Goal: Complete application form

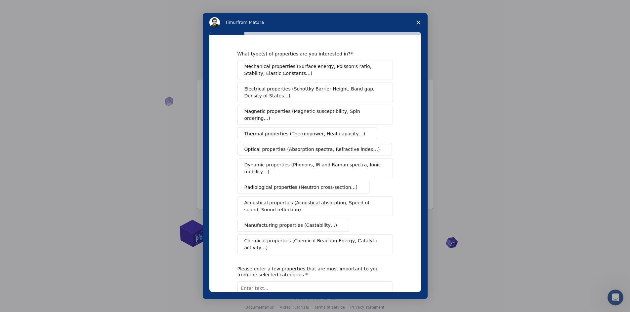
scroll to position [41, 0]
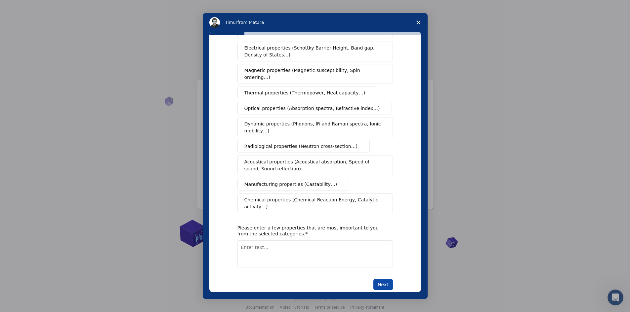
click at [388, 279] on button "Next" at bounding box center [383, 284] width 20 height 11
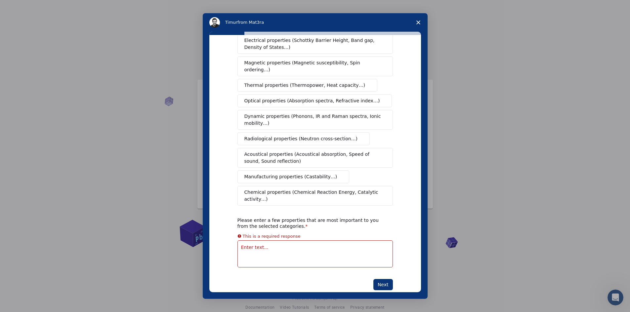
click at [296, 241] on textarea "Enter text..." at bounding box center [314, 254] width 155 height 27
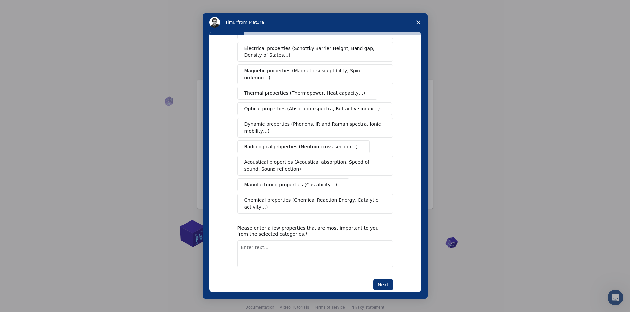
click at [295, 197] on span "Chemical properties (Chemical Reaction Energy, Catalytic activity…)" at bounding box center [312, 204] width 137 height 14
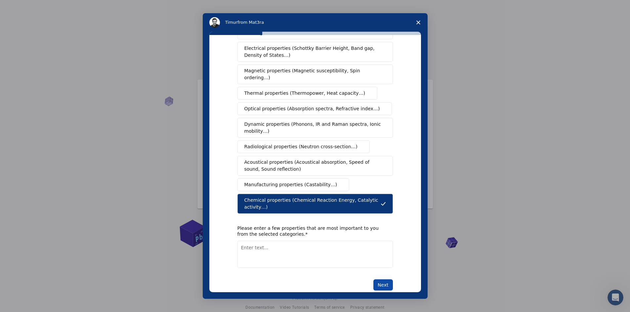
click at [385, 280] on button "Next" at bounding box center [383, 285] width 20 height 11
click at [326, 249] on textarea "Enter text..." at bounding box center [314, 262] width 155 height 27
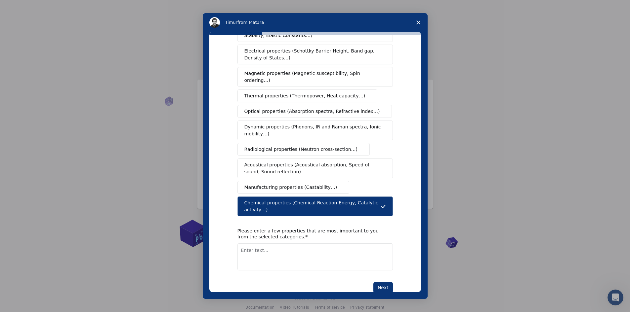
scroll to position [41, 0]
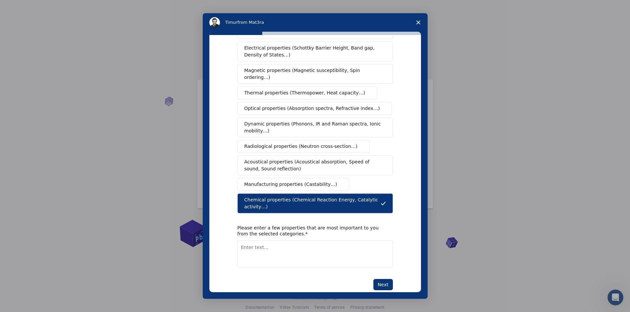
click at [287, 247] on textarea "Enter text..." at bounding box center [314, 254] width 155 height 27
type textarea "r"
type textarea "catalytic and anabolisim"
click at [384, 279] on button "Next" at bounding box center [383, 284] width 20 height 11
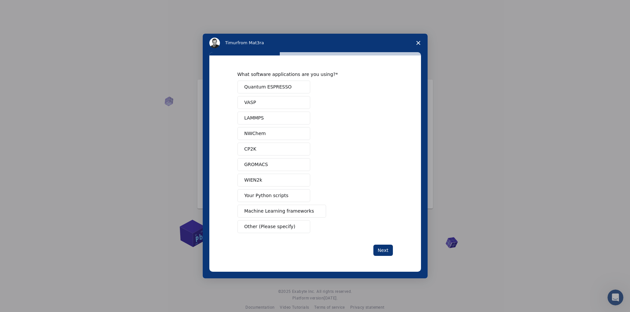
scroll to position [0, 0]
click at [280, 230] on span "Other (Please specify)" at bounding box center [269, 226] width 51 height 7
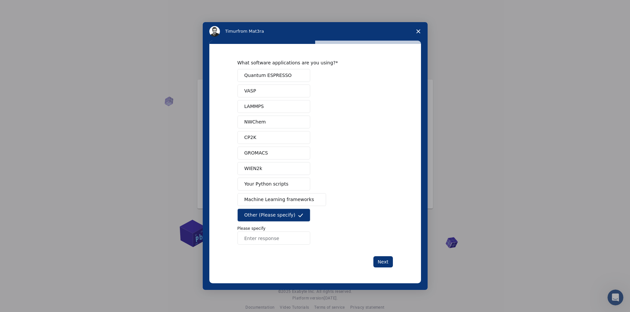
click at [273, 241] on input "Enter response" at bounding box center [273, 238] width 73 height 13
type input "none"
click at [387, 264] on button "Next" at bounding box center [383, 262] width 20 height 11
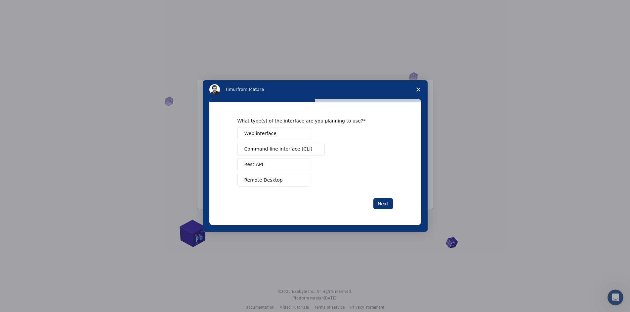
click at [272, 180] on span "Remote Desktop" at bounding box center [263, 180] width 38 height 7
click at [378, 203] on button "Next" at bounding box center [383, 203] width 20 height 11
click at [264, 162] on button "Teach" at bounding box center [273, 164] width 73 height 13
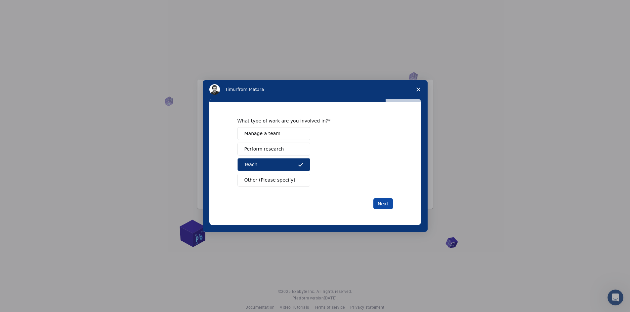
click at [380, 204] on button "Next" at bounding box center [383, 203] width 20 height 11
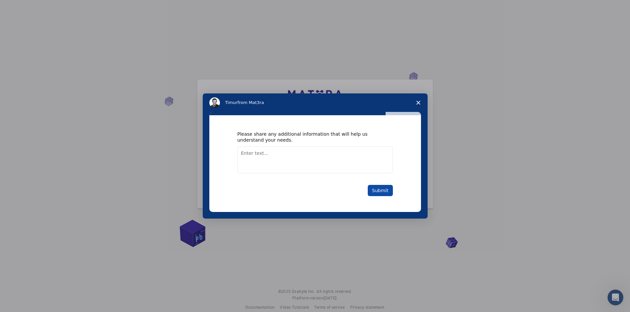
click at [384, 192] on button "Submit" at bounding box center [380, 190] width 25 height 11
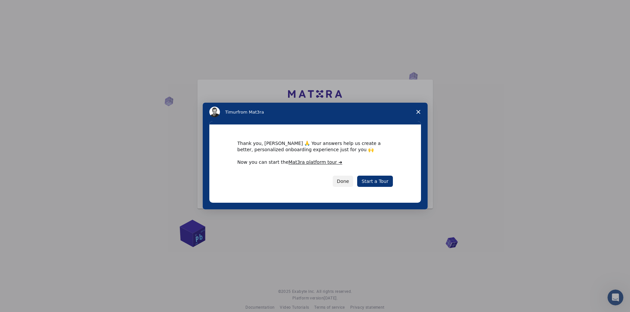
click at [384, 192] on div "Thank you, Juan 🙏 Your answers help us create a better, personalized onboarding…" at bounding box center [315, 164] width 212 height 78
click at [381, 181] on link "Start a Tour" at bounding box center [374, 181] width 35 height 11
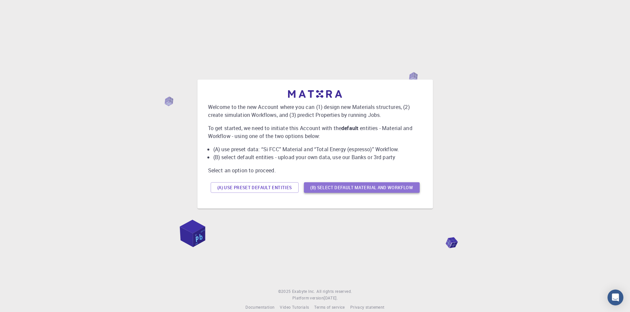
click at [334, 190] on button "(B) Select default material and workflow" at bounding box center [362, 188] width 116 height 11
